Goal: Information Seeking & Learning: Learn about a topic

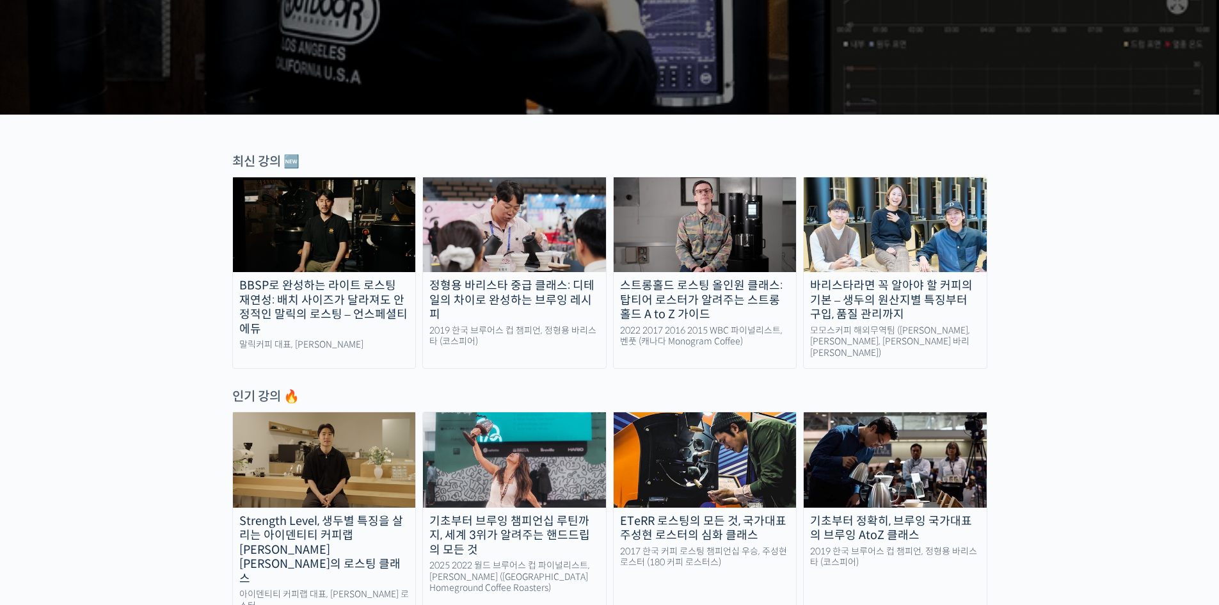
scroll to position [319, 0]
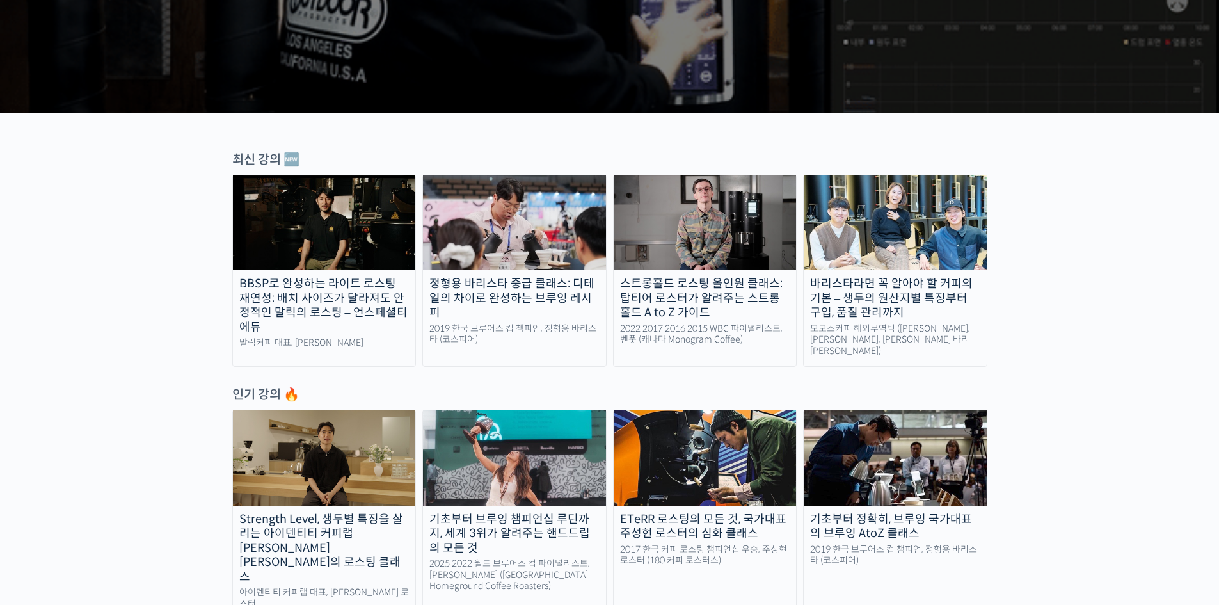
click at [339, 472] on img at bounding box center [324, 457] width 183 height 95
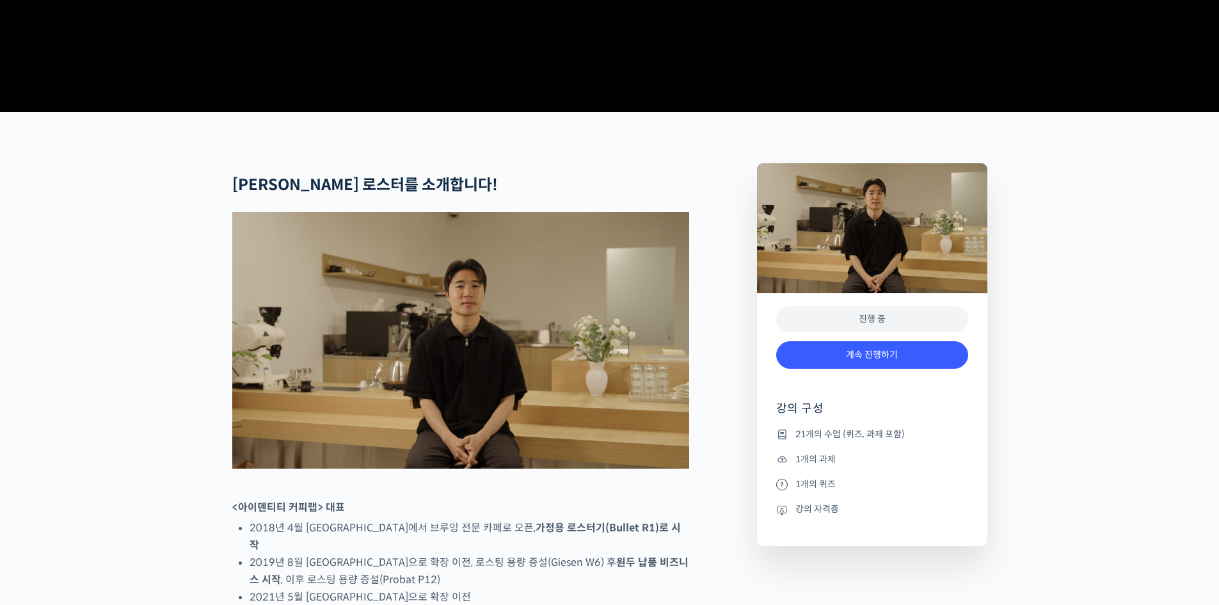
scroll to position [384, 0]
click at [921, 368] on link "계속 진행하기" at bounding box center [872, 354] width 192 height 28
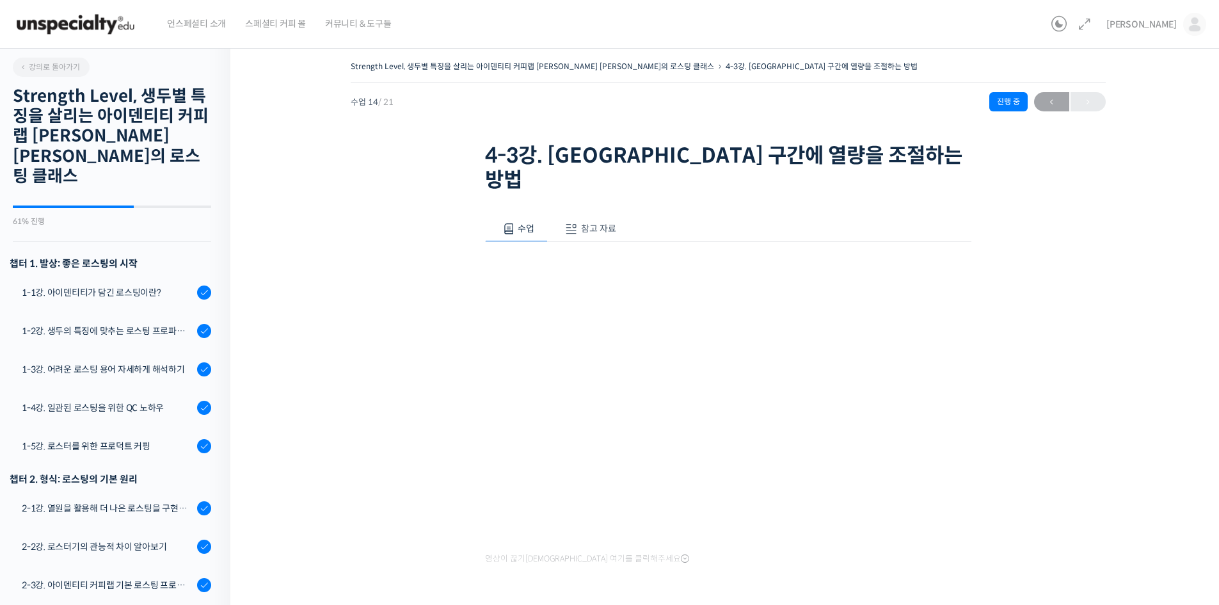
scroll to position [607, 0]
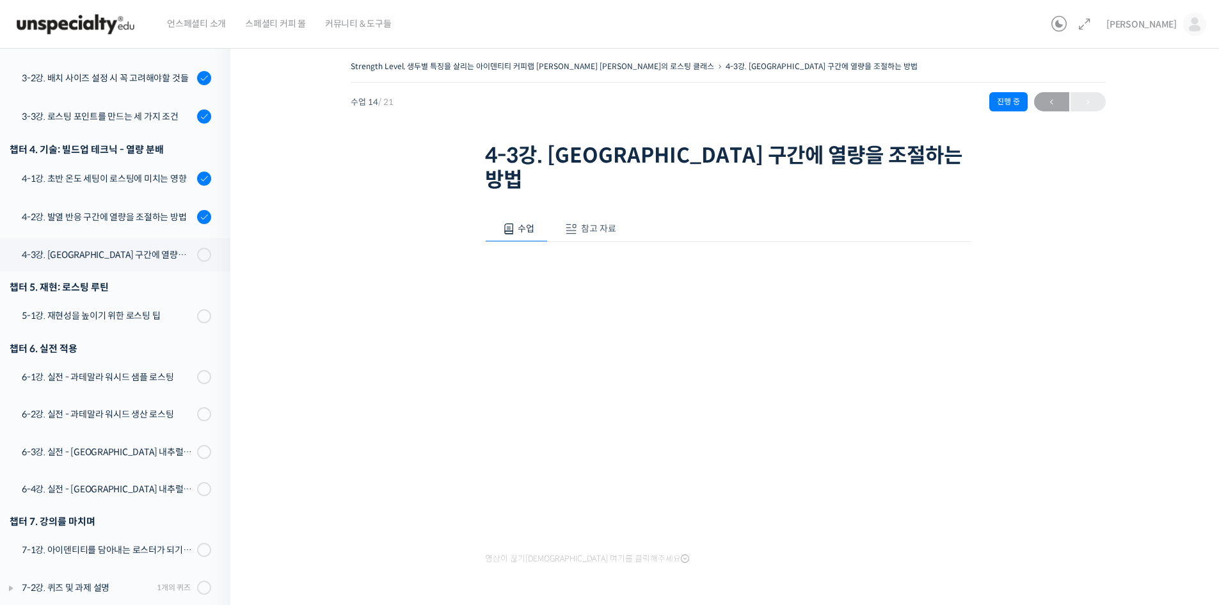
click at [1017, 353] on div "Strength Level, 생두별 특징을 살리는 아이덴티티 커피랩 윤원균 대표의 로스팅 클래스 4-3강. 디벨롭 구간에 열량을 조절하는 방법…" at bounding box center [727, 365] width 867 height 615
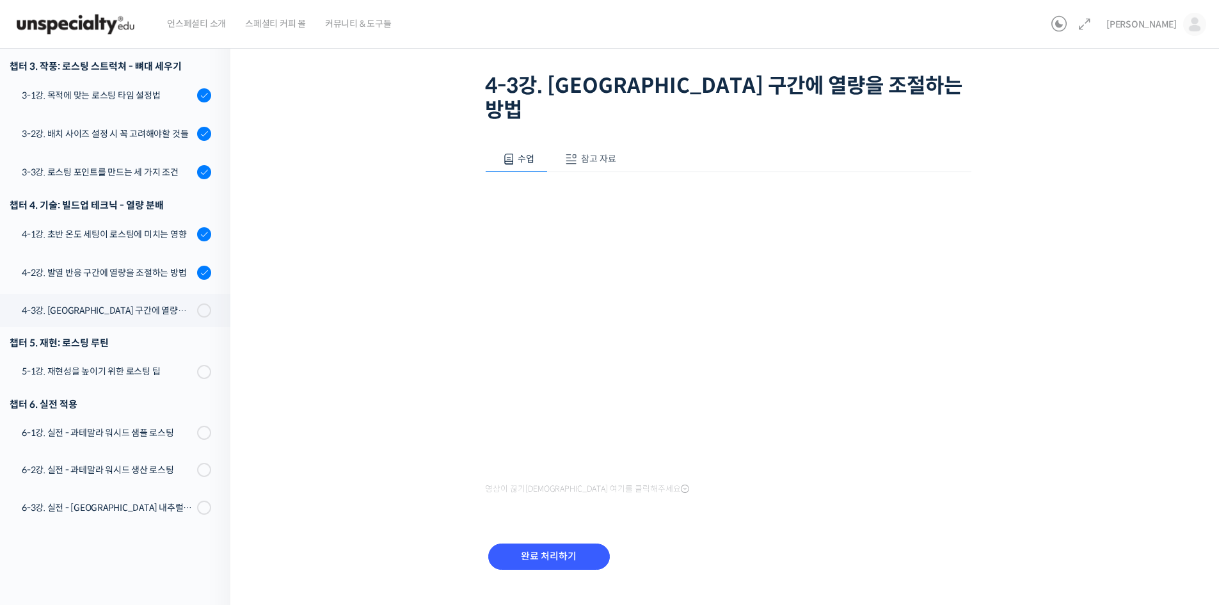
scroll to position [481, 0]
click at [115, 228] on div "4-1강. 초반 온도 세팅이 로스팅에 미치는 영향" at bounding box center [107, 235] width 171 height 14
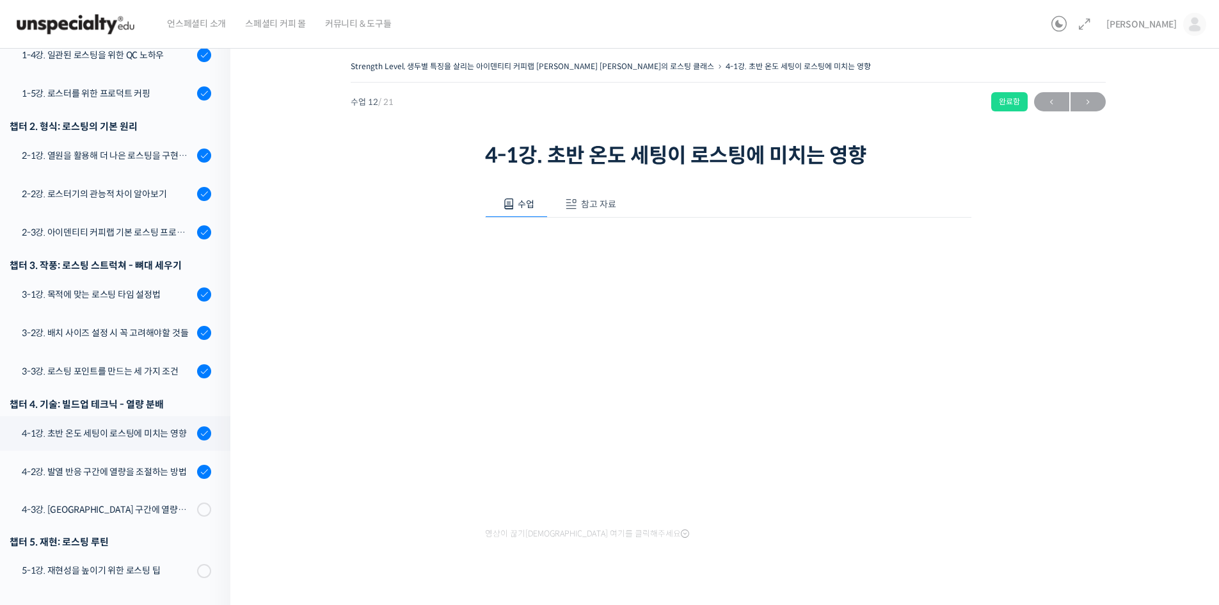
scroll to position [352, 0]
